Goal: Transaction & Acquisition: Obtain resource

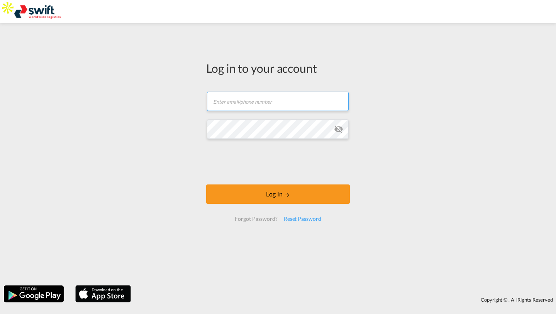
type input "brentw@swiftwl.co.za"
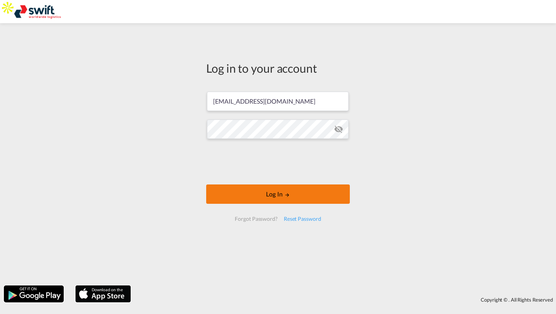
click at [238, 193] on button "Log In" at bounding box center [278, 193] width 144 height 19
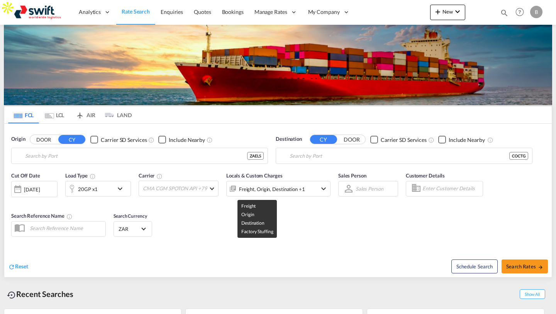
type input "East London, ZAELS"
type input "Cartagena, COCTG"
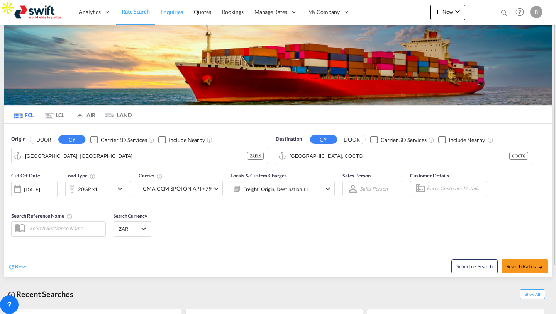
click at [177, 15] on span "Enquiries" at bounding box center [172, 12] width 22 height 8
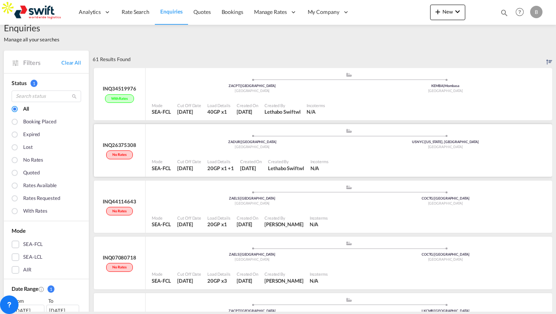
scroll to position [12, 0]
click at [127, 13] on span "Rate Search" at bounding box center [136, 11] width 28 height 7
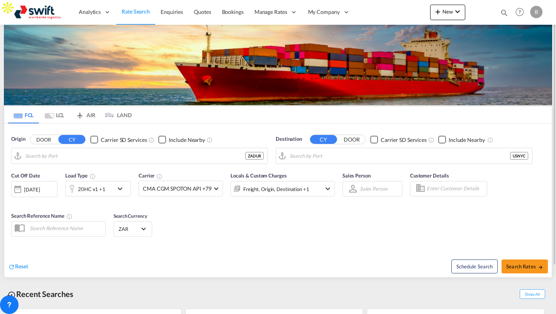
type input "Durban, ZADUR"
type input "New York, NY, USNYC"
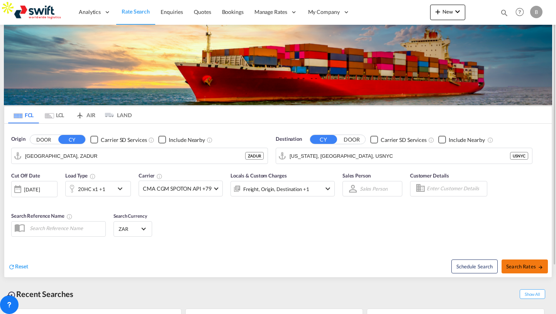
click at [516, 267] on span "Search Rates" at bounding box center [524, 266] width 37 height 6
type input "ZADUR to USNYC / 9 Sep 2025"
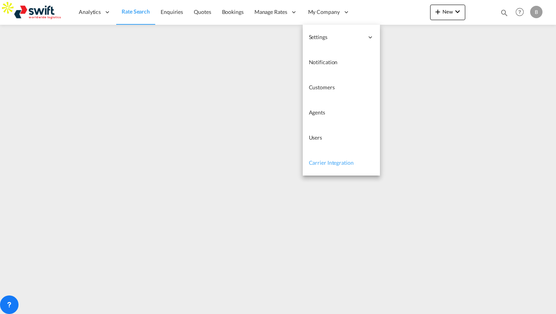
click at [332, 160] on span "Carrier Integration" at bounding box center [331, 162] width 45 height 7
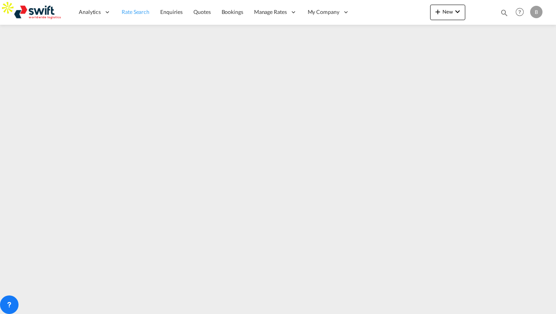
click at [134, 13] on span "Rate Search" at bounding box center [136, 11] width 28 height 7
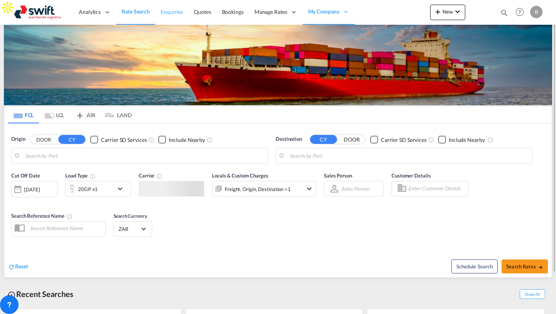
click at [169, 10] on span "Enquiries" at bounding box center [172, 11] width 22 height 7
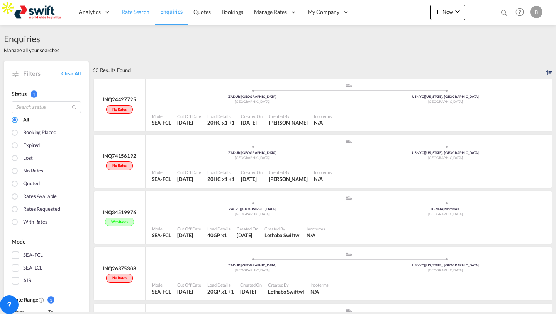
click at [135, 6] on link "Rate Search" at bounding box center [135, 12] width 39 height 25
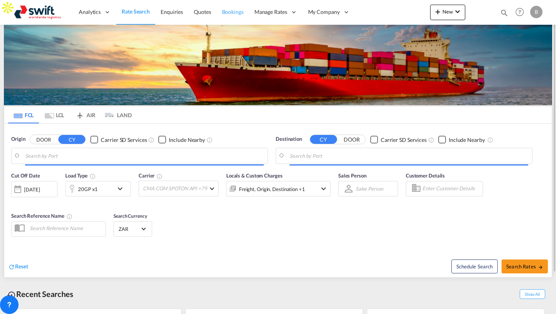
type input "Durban, ZADUR"
type input "New York, NY, USNYC"
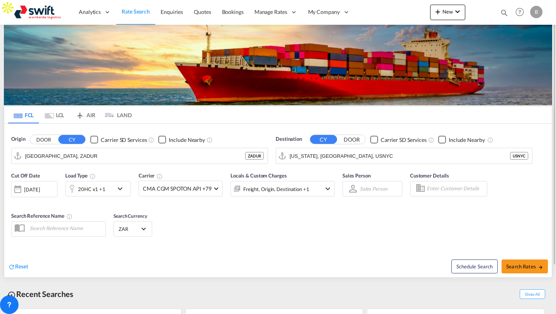
click at [121, 194] on div "20HC x1 +1" at bounding box center [98, 188] width 66 height 15
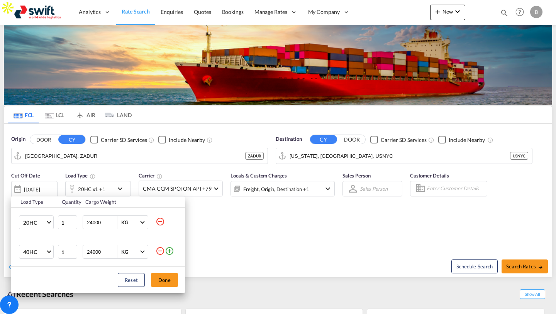
click at [157, 221] on md-icon "icon-minus-circle-outline" at bounding box center [160, 221] width 9 height 9
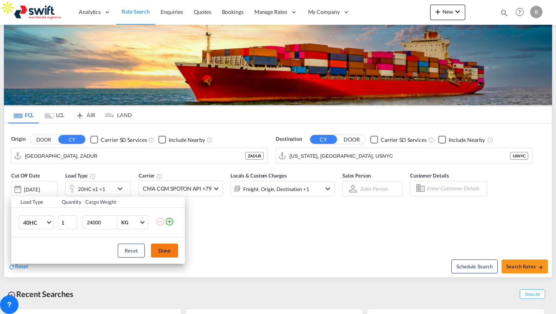
click at [165, 248] on button "Done" at bounding box center [164, 250] width 27 height 14
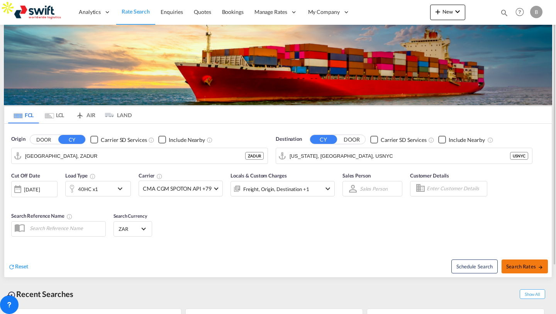
click at [510, 261] on button "Search Rates" at bounding box center [525, 266] width 46 height 14
type input "ZADUR to USNYC / 9 Sep 2025"
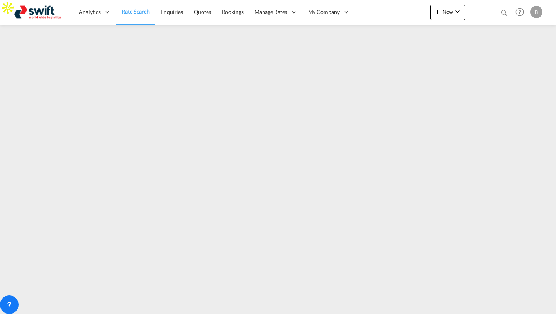
click at [140, 11] on span "Rate Search" at bounding box center [136, 11] width 28 height 7
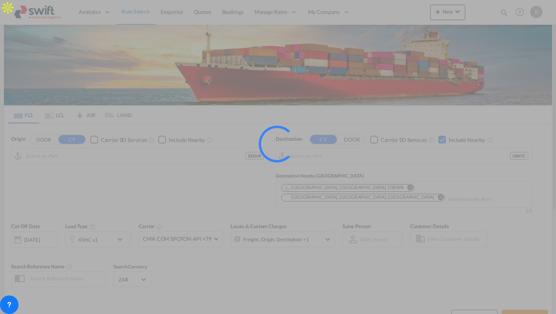
type input "Durban, ZADUR"
type input "New York, NY, USNYC"
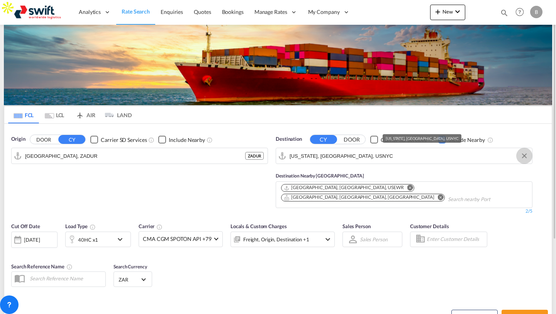
click at [525, 158] on button "Clear Input" at bounding box center [525, 156] width 12 height 12
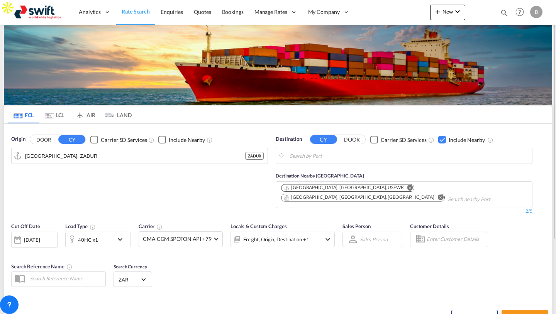
click at [440, 138] on div "Checkbox No Ink" at bounding box center [442, 140] width 8 height 8
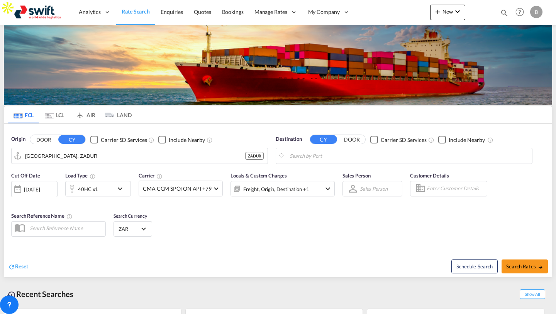
click at [359, 149] on md-input-container "New York, NY, USNYC" at bounding box center [404, 155] width 256 height 15
click at [330, 152] on body "Analytics Reports Dashboard Rate Search Enquiries Quotes Bookings" at bounding box center [278, 157] width 556 height 314
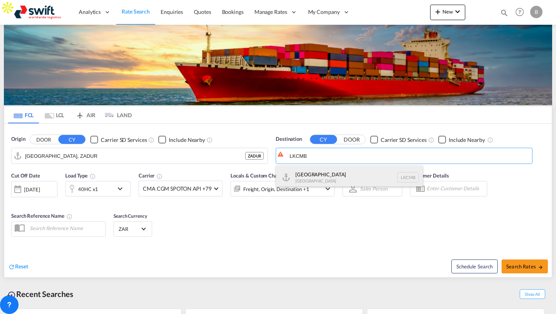
click at [334, 172] on div "Colombo Sri Lanka LKCMB" at bounding box center [349, 176] width 147 height 23
type input "Colombo, LKCMB"
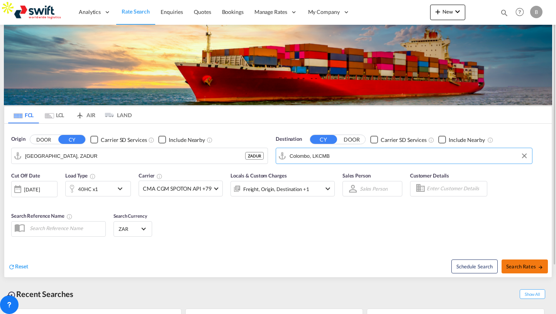
click at [517, 265] on span "Search Rates" at bounding box center [524, 266] width 37 height 6
type input "ZADUR to LKCMB / 9 Sep 2025"
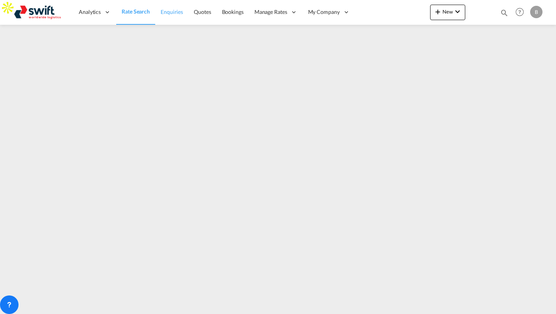
click at [168, 14] on span "Enquiries" at bounding box center [172, 11] width 22 height 7
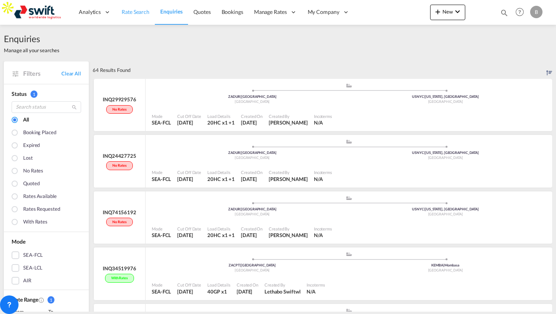
click at [134, 7] on link "Rate Search" at bounding box center [135, 12] width 39 height 25
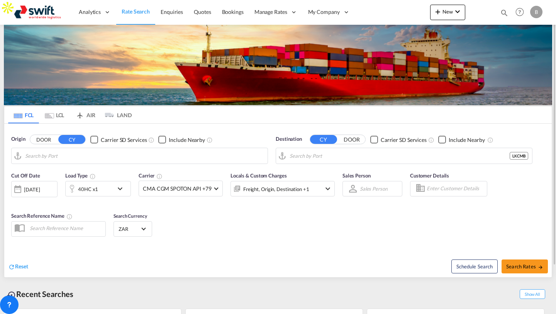
type input "Durban, ZADUR"
type input "Colombo, LKCMB"
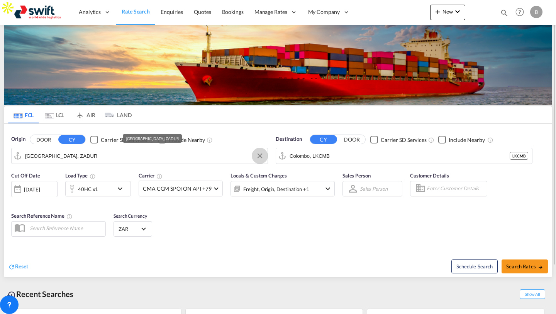
click at [260, 157] on button "Clear Input" at bounding box center [260, 156] width 12 height 12
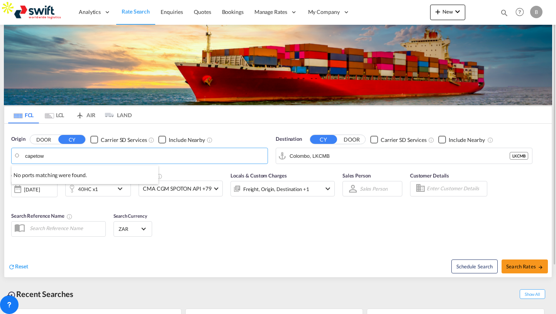
type input "capetown"
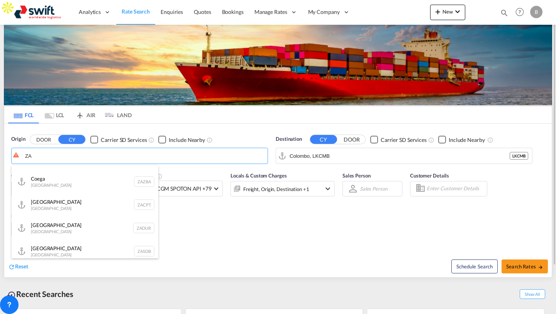
scroll to position [110, 0]
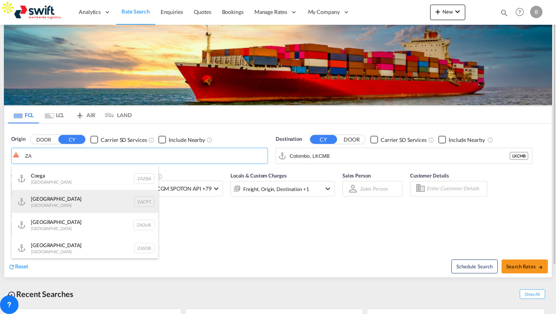
click at [89, 208] on div "Cape Town South Africa ZACPT" at bounding box center [85, 201] width 147 height 23
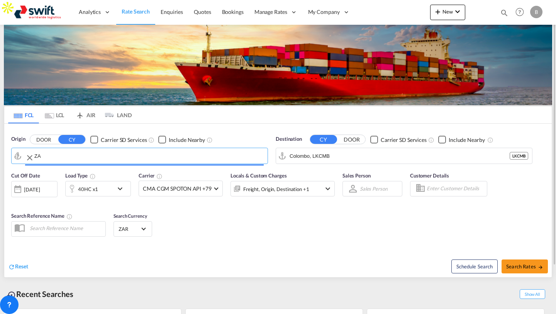
type input "[GEOGRAPHIC_DATA], ZACPT"
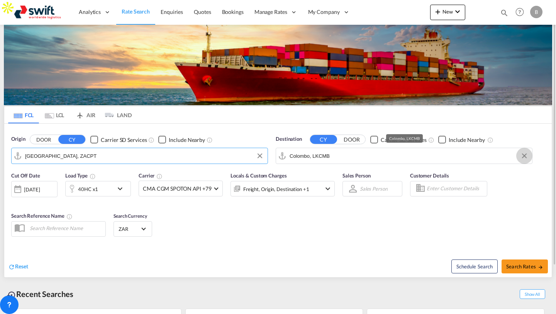
click at [527, 155] on button "Clear Input" at bounding box center [525, 156] width 12 height 12
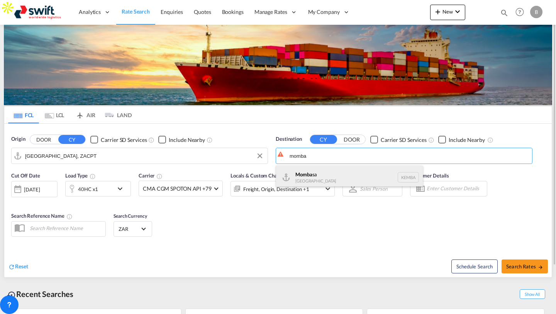
click at [333, 172] on div "Momba sa Kenya KEMBA" at bounding box center [349, 176] width 147 height 23
type input "Mombasa, KEMBA"
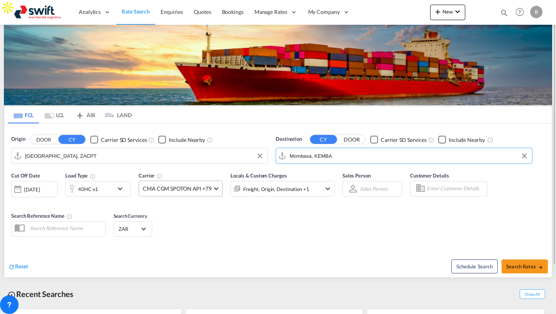
click at [159, 186] on span "CMA CGM SPOTON API +79" at bounding box center [177, 189] width 69 height 8
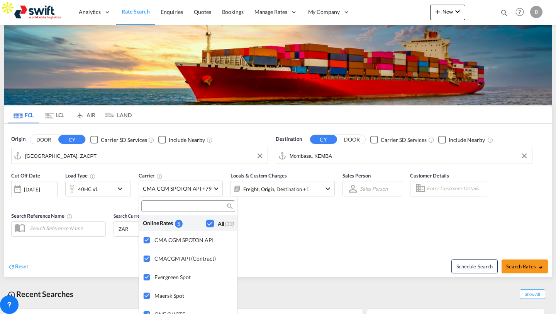
click at [211, 222] on div "Checkbox No Ink" at bounding box center [210, 223] width 8 height 8
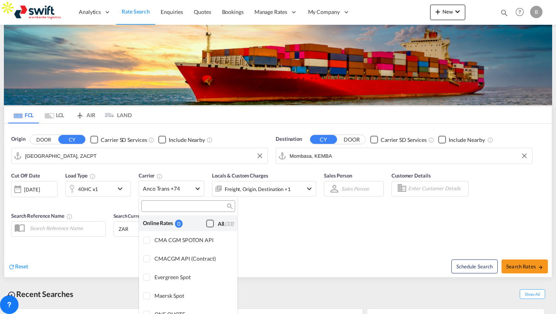
click at [211, 222] on div "Checkbox No Ink" at bounding box center [210, 223] width 8 height 8
click at [287, 228] on md-backdrop at bounding box center [278, 157] width 556 height 314
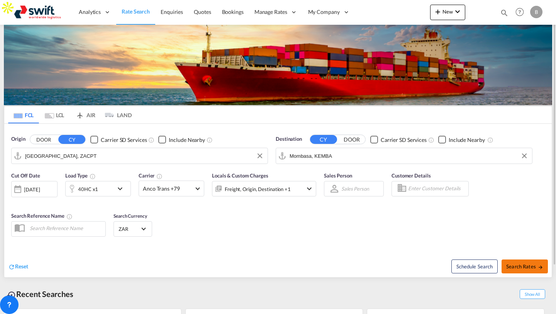
click at [520, 267] on span "Search Rates" at bounding box center [524, 266] width 37 height 6
type input "ZACPT to KEMBA / 9 Sep 2025"
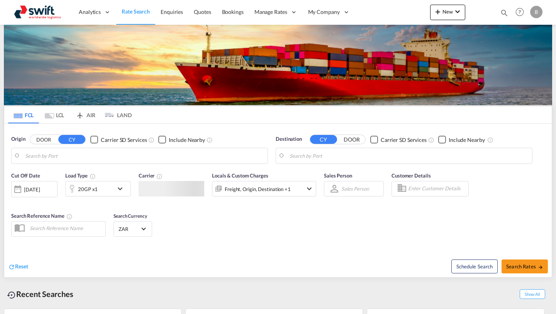
type input "[GEOGRAPHIC_DATA], ZACPT"
type input "Mombasa, KEMBA"
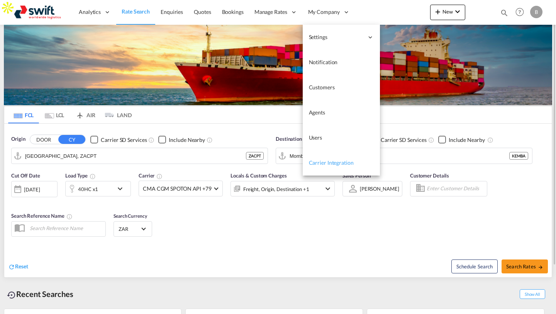
click at [327, 164] on span "Carrier Integration" at bounding box center [331, 162] width 45 height 7
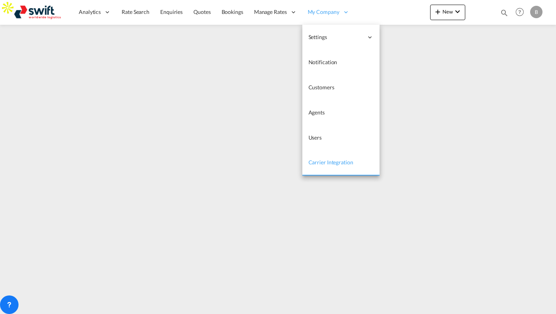
click at [320, 11] on span "My Company" at bounding box center [324, 12] width 32 height 8
click at [325, 161] on span "Carrier Integration" at bounding box center [331, 162] width 45 height 7
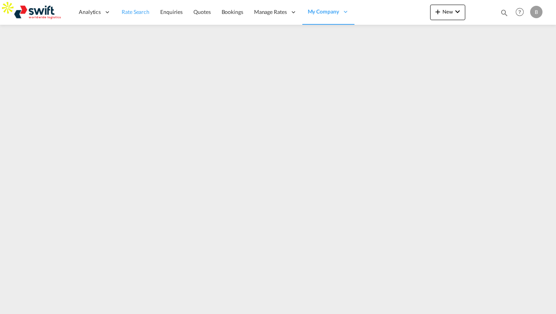
click at [131, 15] on span "Rate Search" at bounding box center [136, 12] width 28 height 8
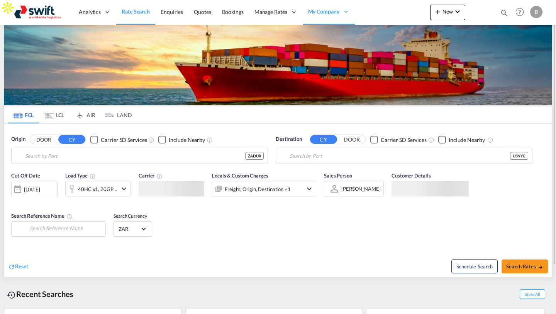
type input "[GEOGRAPHIC_DATA], ZADUR"
type input "[US_STATE], [GEOGRAPHIC_DATA], USNYC"
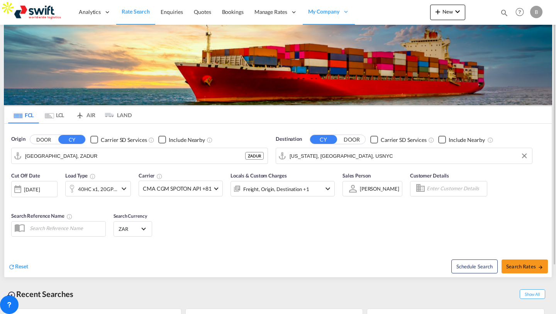
click at [427, 153] on input "[US_STATE], [GEOGRAPHIC_DATA], USNYC" at bounding box center [409, 156] width 239 height 12
click at [493, 126] on div "Origin DOOR CY Carrier SD Services Include Nearby [GEOGRAPHIC_DATA], ZADUR ZADU…" at bounding box center [278, 146] width 548 height 44
click at [442, 140] on div "Checkbox No Ink" at bounding box center [442, 140] width 8 height 8
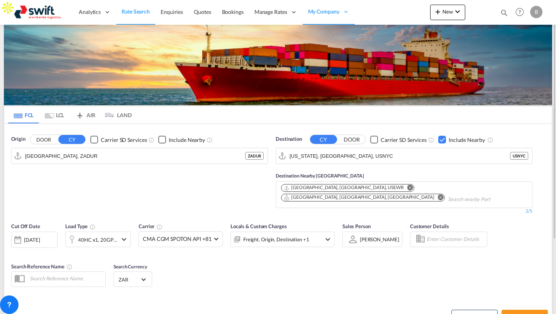
click at [161, 140] on div "Checkbox No Ink" at bounding box center [162, 140] width 8 height 8
click at [163, 141] on div "Checkbox No Ink" at bounding box center [162, 140] width 8 height 8
click at [40, 236] on div "09 Sep 2025" at bounding box center [32, 239] width 16 height 7
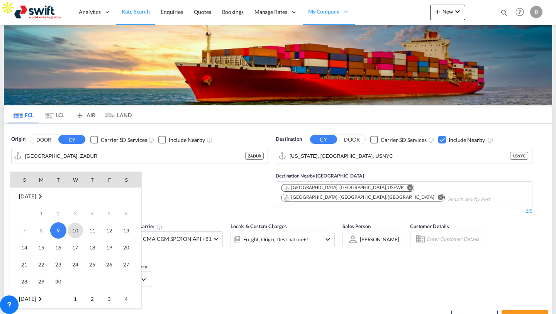
click at [70, 229] on span "10" at bounding box center [75, 230] width 15 height 15
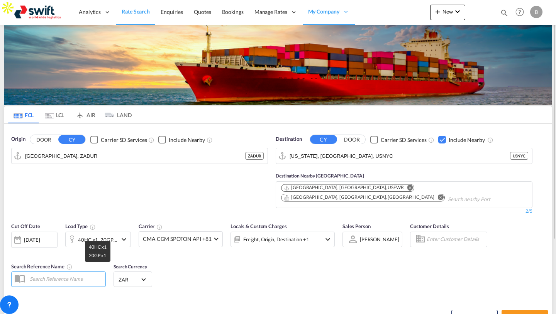
click at [90, 234] on div "40HC x1, 20GP x1" at bounding box center [97, 239] width 39 height 11
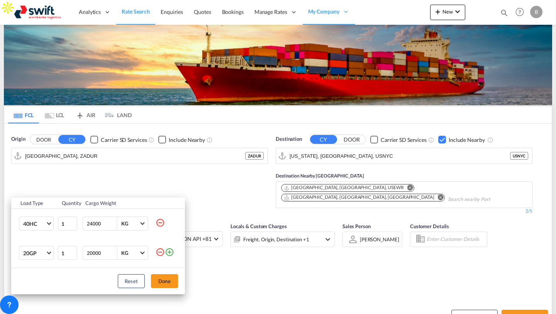
click at [91, 253] on input "20000" at bounding box center [101, 252] width 31 height 13
type input "24000"
click at [155, 285] on button "Done" at bounding box center [164, 281] width 27 height 14
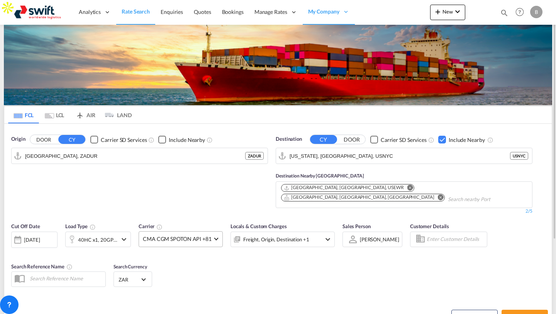
click at [193, 235] on span "CMA CGM SPOTON API +81" at bounding box center [177, 239] width 69 height 8
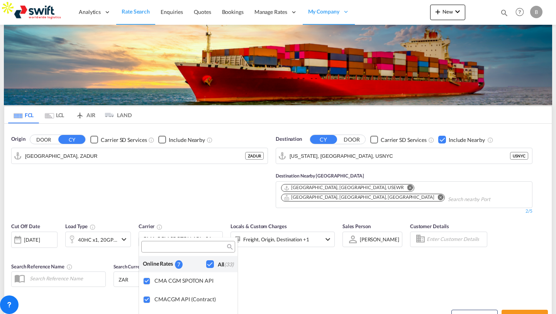
click at [209, 201] on md-backdrop at bounding box center [278, 157] width 556 height 314
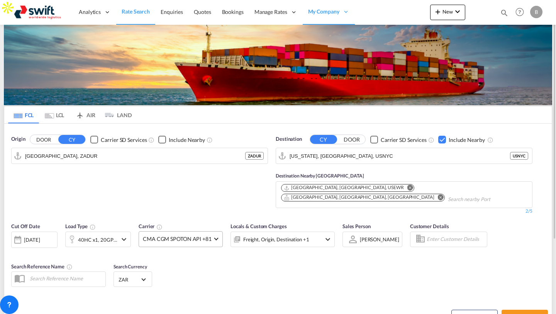
click at [207, 233] on md-select-value "CMA CGM SPOTON API +81" at bounding box center [180, 238] width 83 height 15
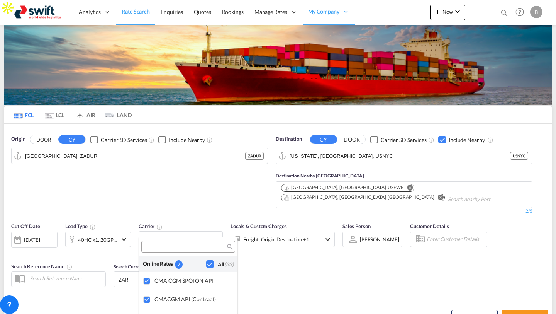
click at [273, 266] on md-backdrop at bounding box center [278, 157] width 556 height 314
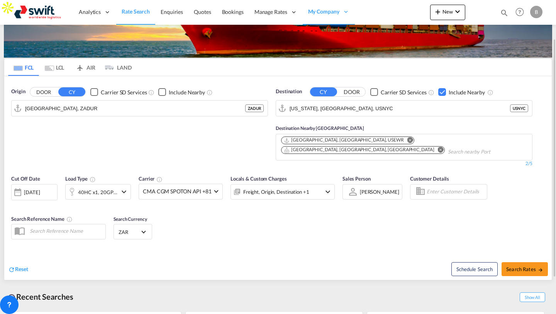
scroll to position [50, 0]
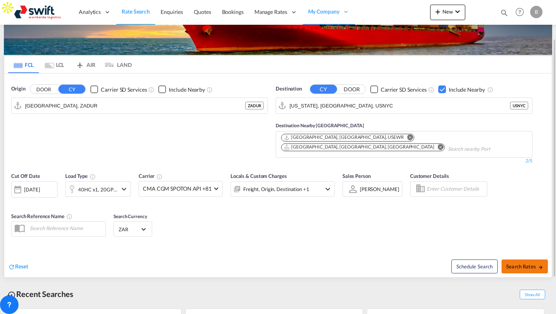
click at [515, 263] on span "Search Rates" at bounding box center [524, 266] width 37 height 6
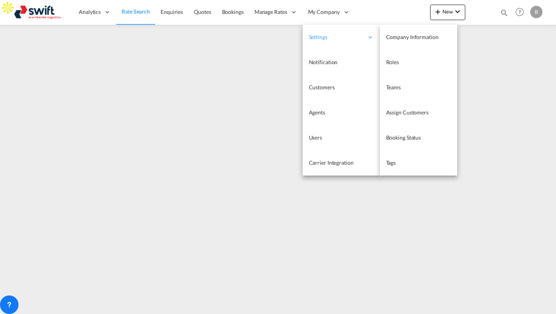
drag, startPoint x: 345, startPoint y: 39, endPoint x: 341, endPoint y: 39, distance: 4.2
click at [344, 39] on span "Settings" at bounding box center [336, 37] width 55 height 8
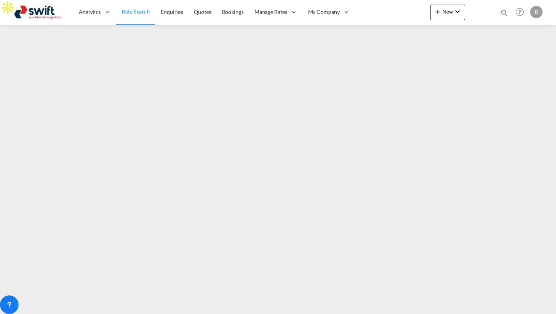
drag, startPoint x: 549, startPoint y: 83, endPoint x: 549, endPoint y: -8, distance: 90.8
click at [549, 0] on html "Analytics Reports Dashboard Rate Search Enquiries Quotes" at bounding box center [278, 157] width 556 height 314
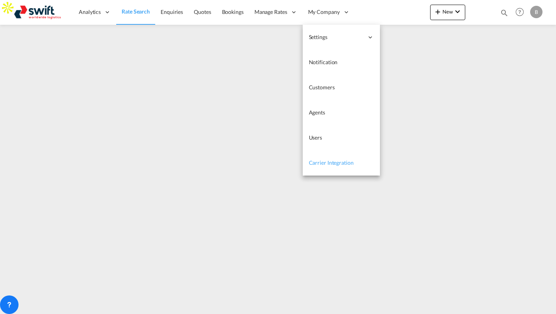
click at [326, 162] on span "Carrier Integration" at bounding box center [331, 162] width 45 height 7
